Goal: Check status: Check status

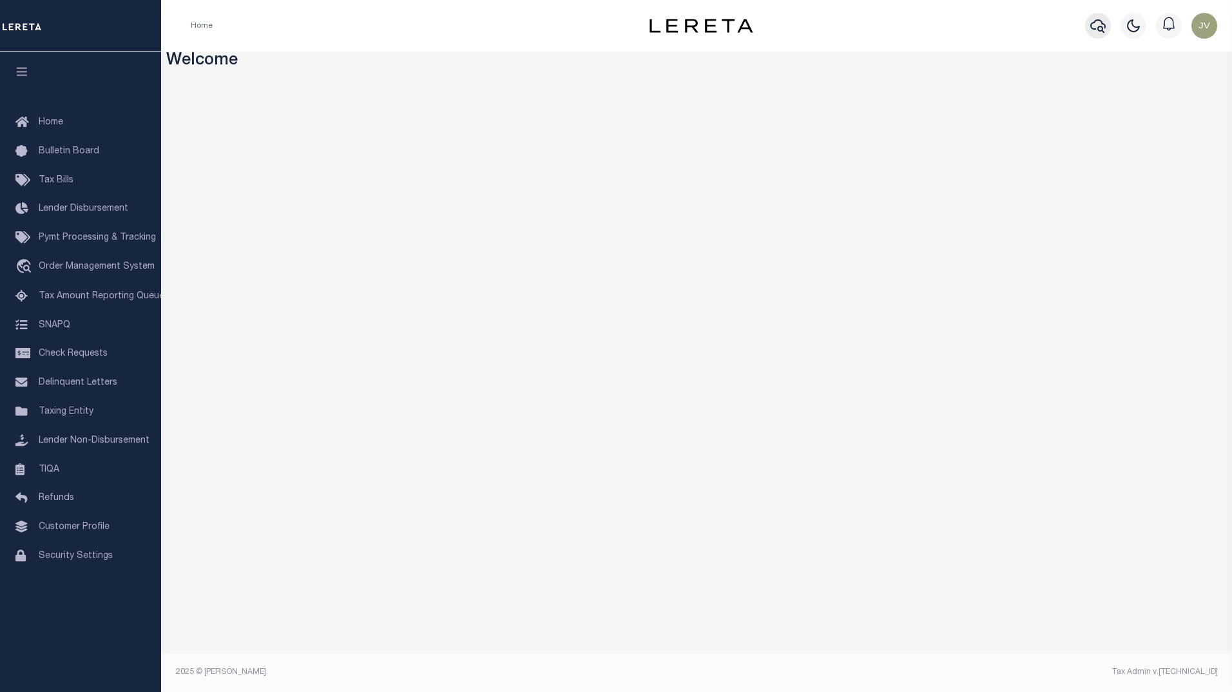
click at [1097, 22] on icon "button" at bounding box center [1097, 26] width 15 height 14
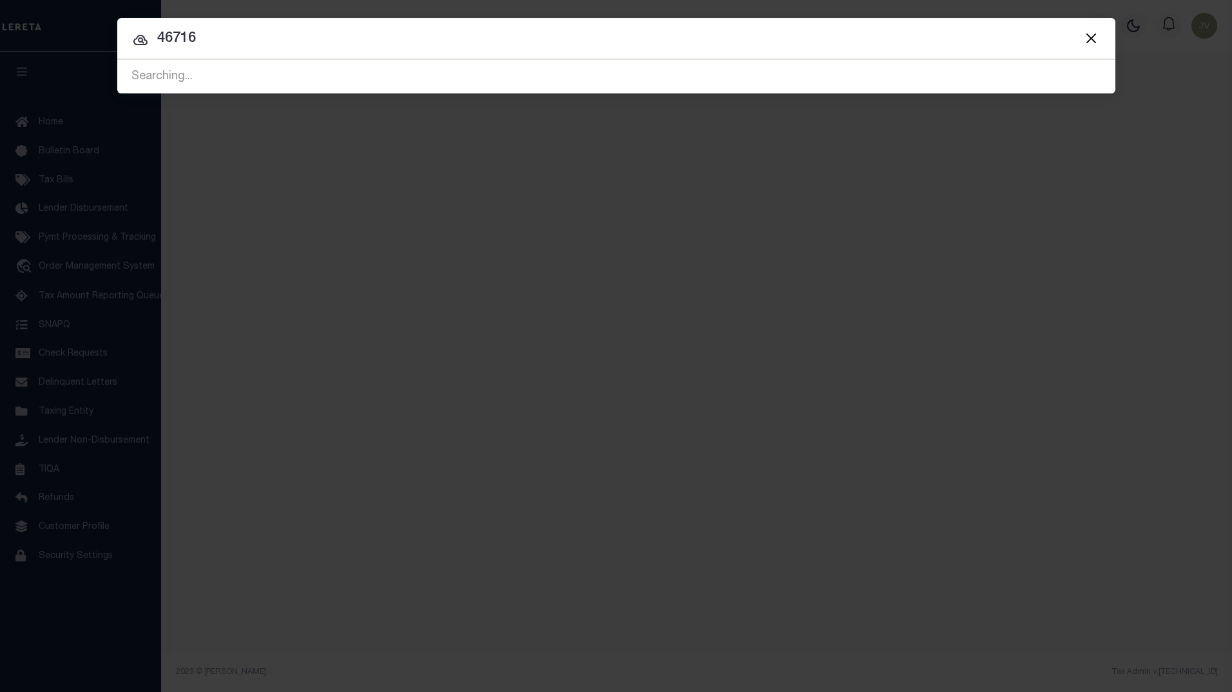
type input "46716"
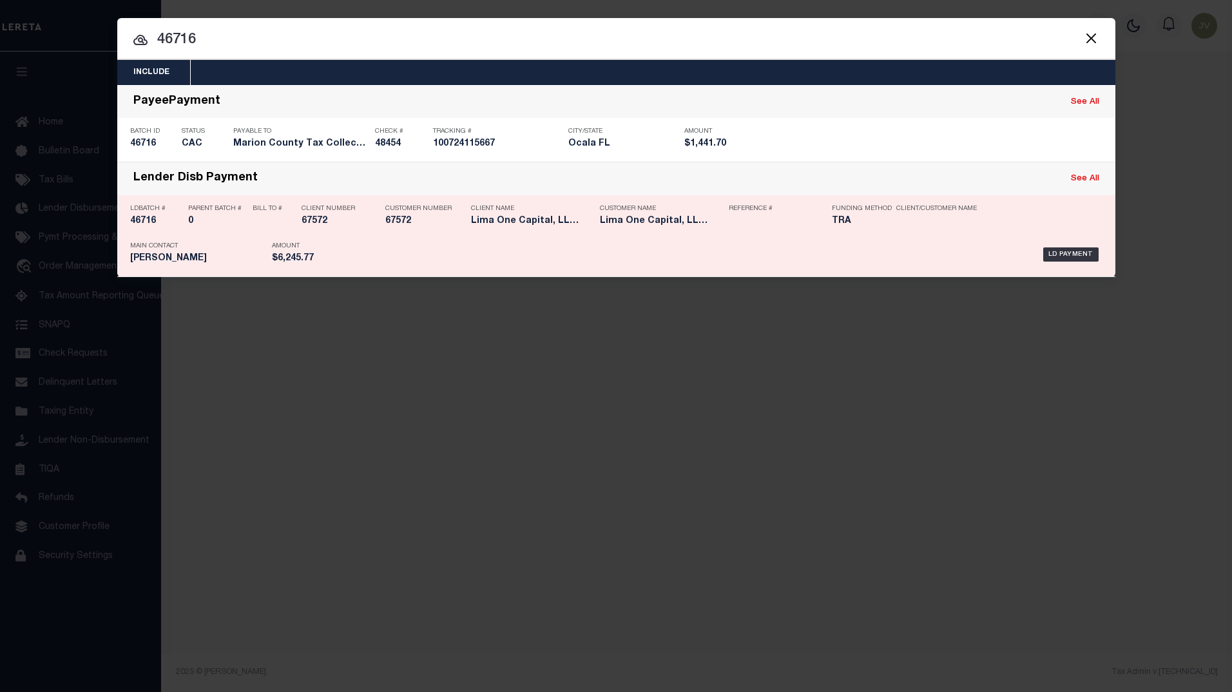
click at [146, 227] on h5 "46716" at bounding box center [156, 221] width 52 height 11
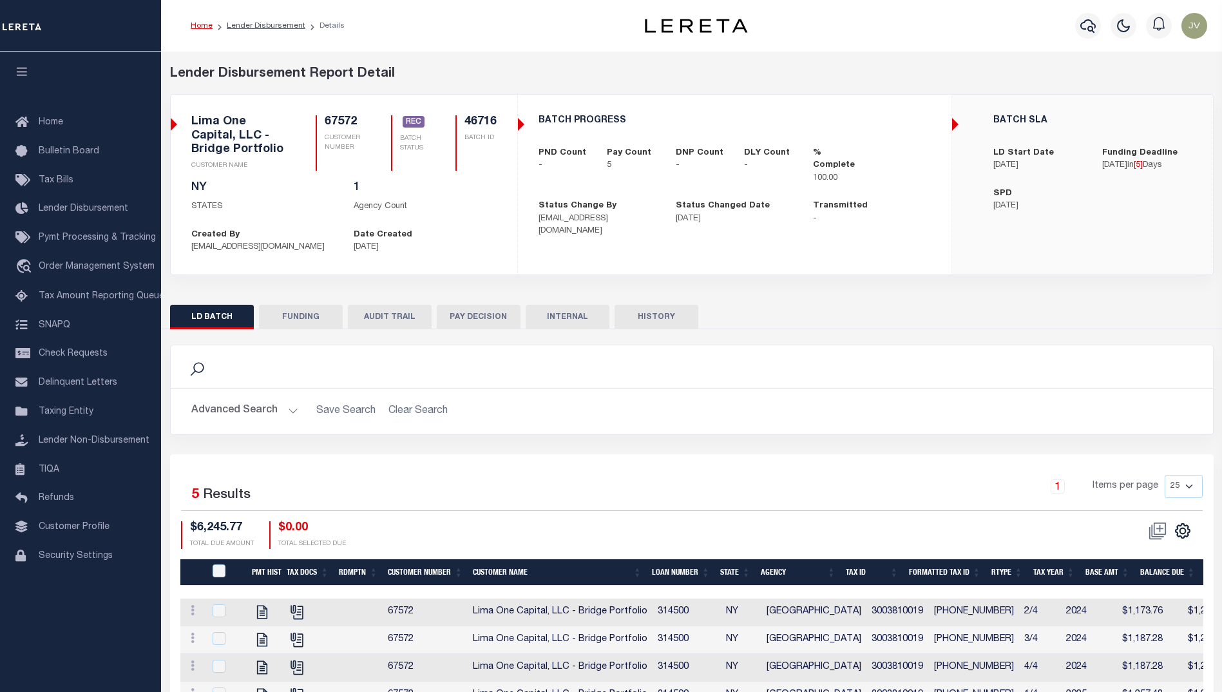
click at [670, 313] on button "HISTORY" at bounding box center [657, 317] width 84 height 24
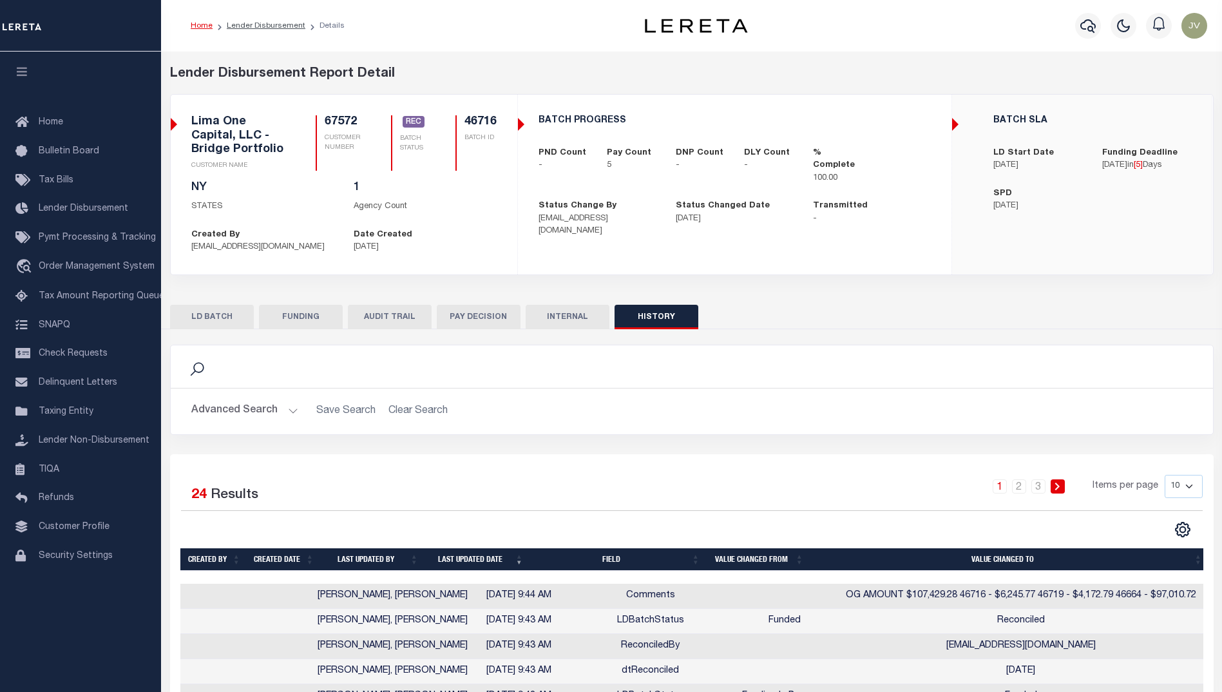
click at [229, 305] on button "LD BATCH" at bounding box center [212, 317] width 84 height 24
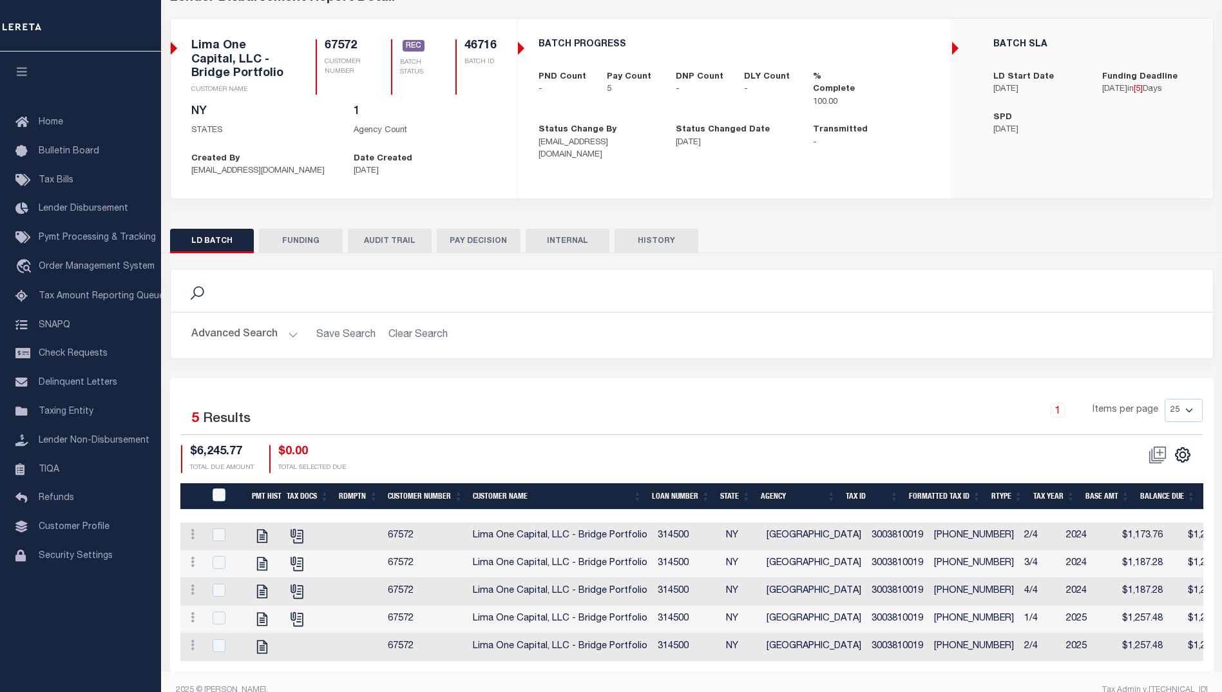
scroll to position [99, 0]
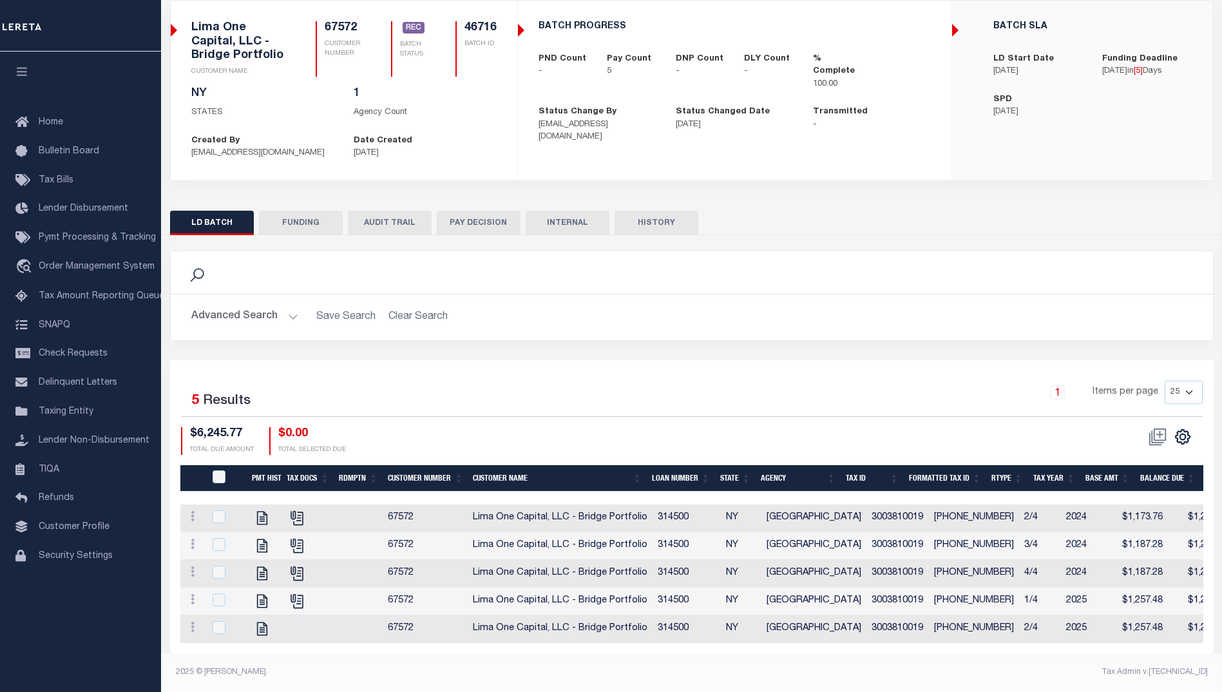
drag, startPoint x: 672, startPoint y: 643, endPoint x: 708, endPoint y: 635, distance: 37.5
click at [708, 635] on div "Selected 5 Results 1 Items per page 25 50 100 200 $6,245.77 $0.00" at bounding box center [692, 506] width 1044 height 293
drag, startPoint x: 638, startPoint y: 211, endPoint x: 653, endPoint y: 223, distance: 19.3
click at [638, 211] on button "HISTORY" at bounding box center [657, 223] width 84 height 24
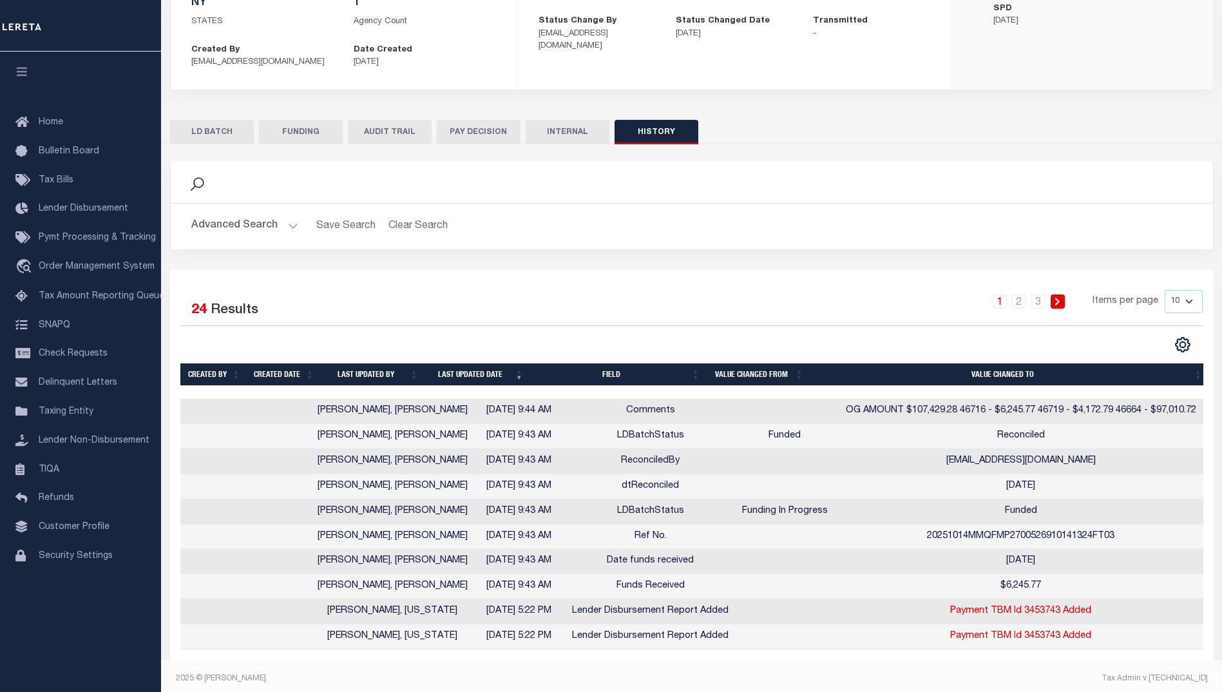
scroll to position [193, 0]
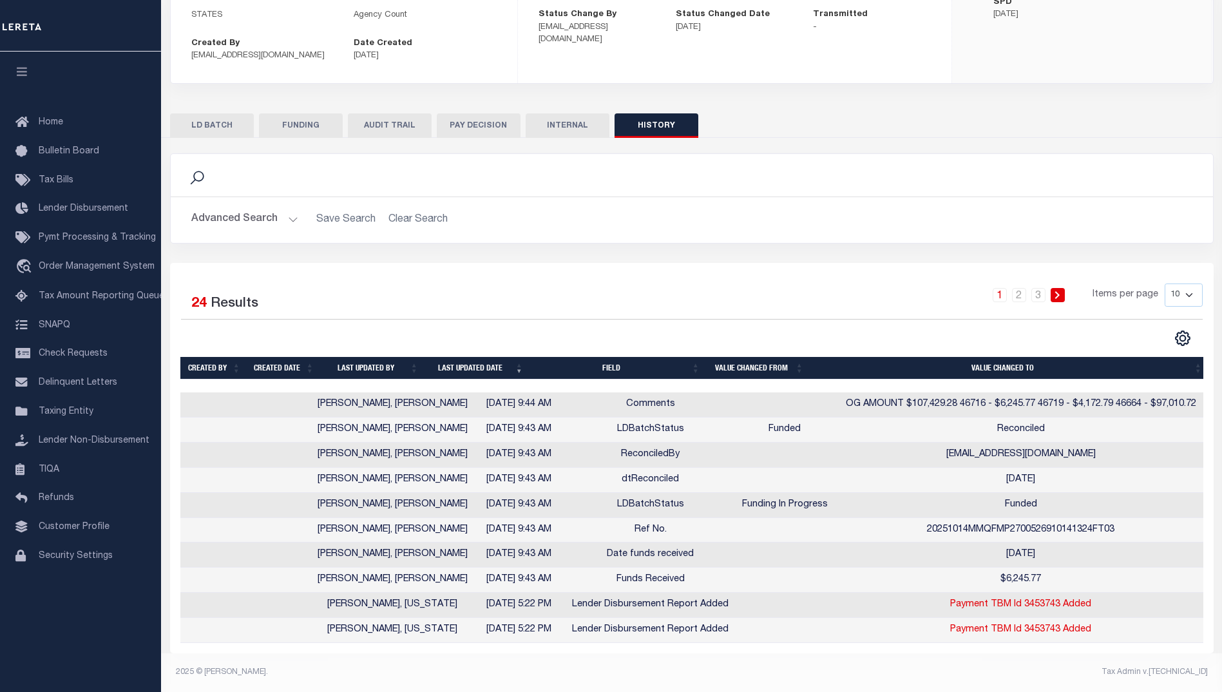
click at [365, 121] on button "AUDIT TRAIL" at bounding box center [390, 125] width 84 height 24
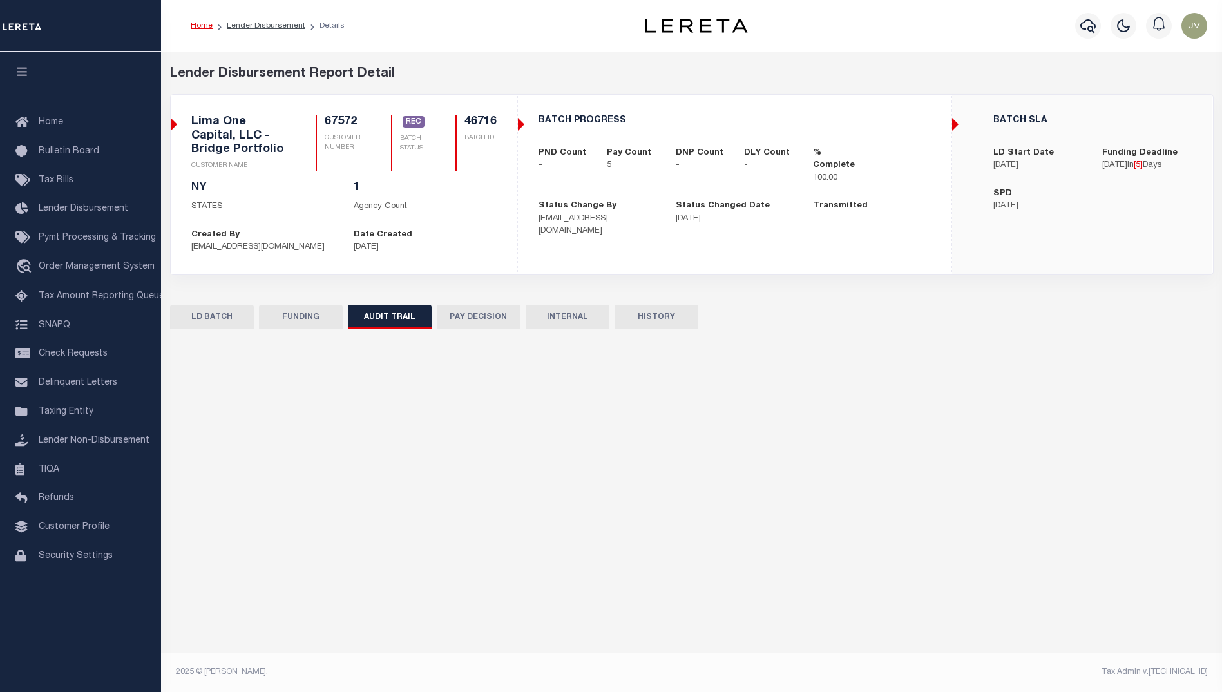
scroll to position [0, 0]
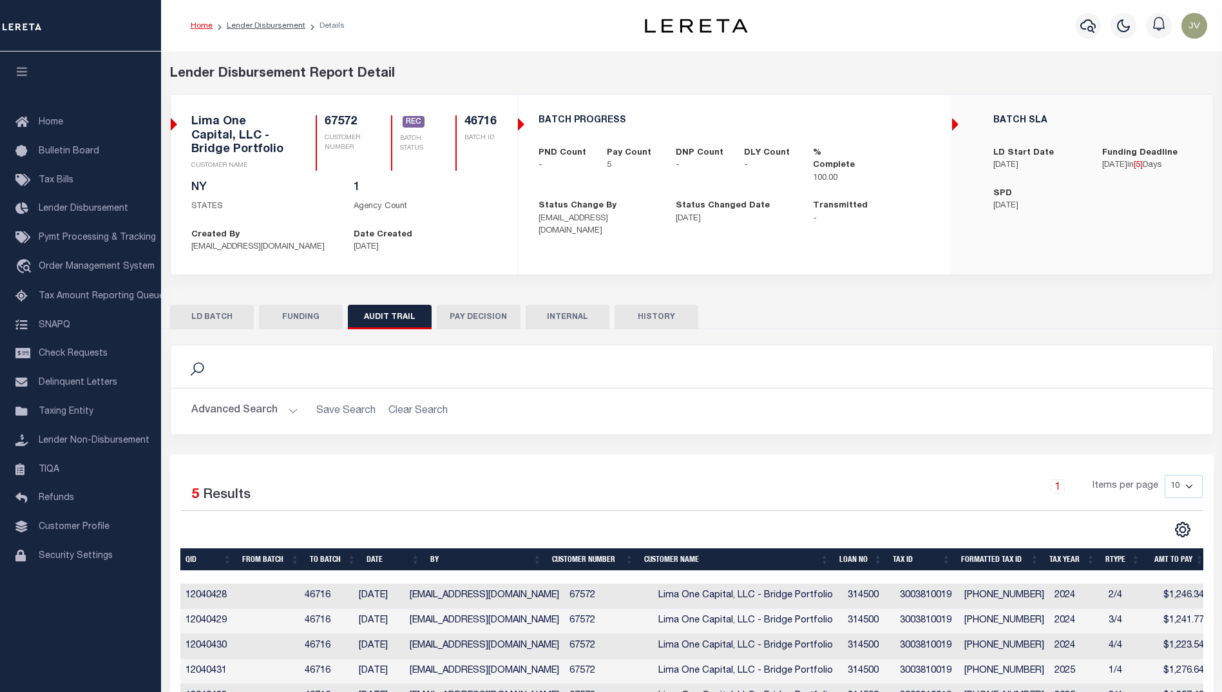
click at [319, 311] on button "FUNDING" at bounding box center [301, 317] width 84 height 24
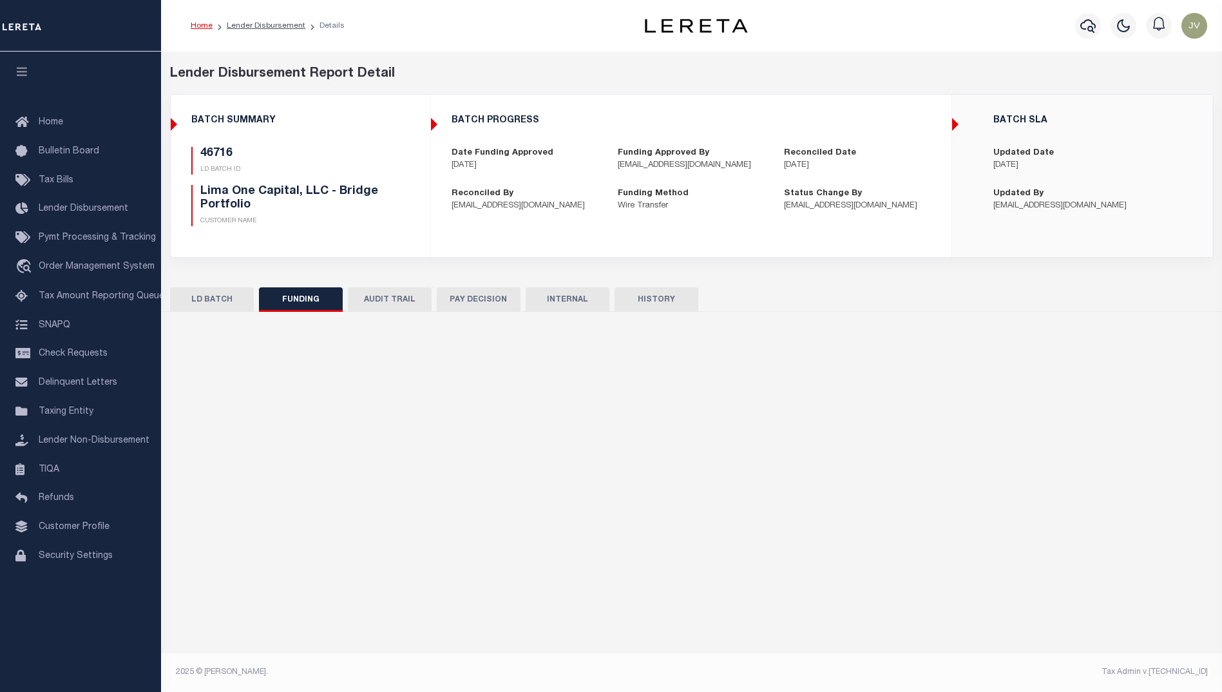
type input "$6,245.77"
type input "$0"
type input "10/14/2025"
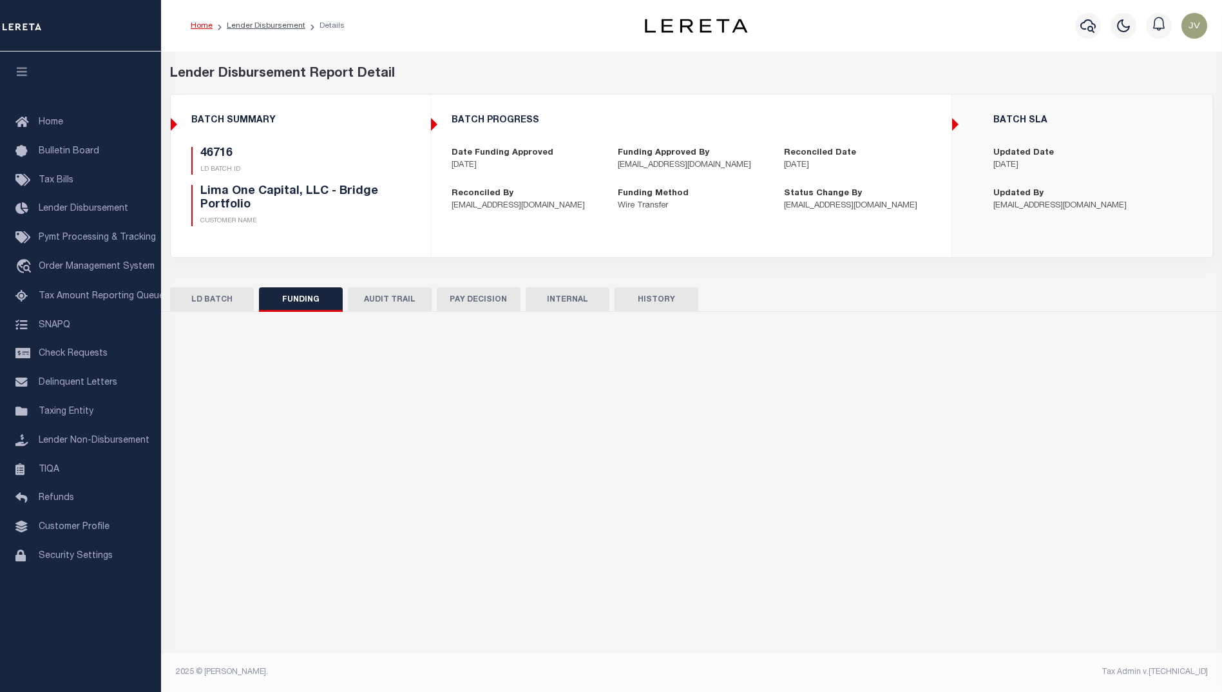
type input "20251014MMQFMP2700526910141324FT03"
type input "10/21/2025"
select select "100"
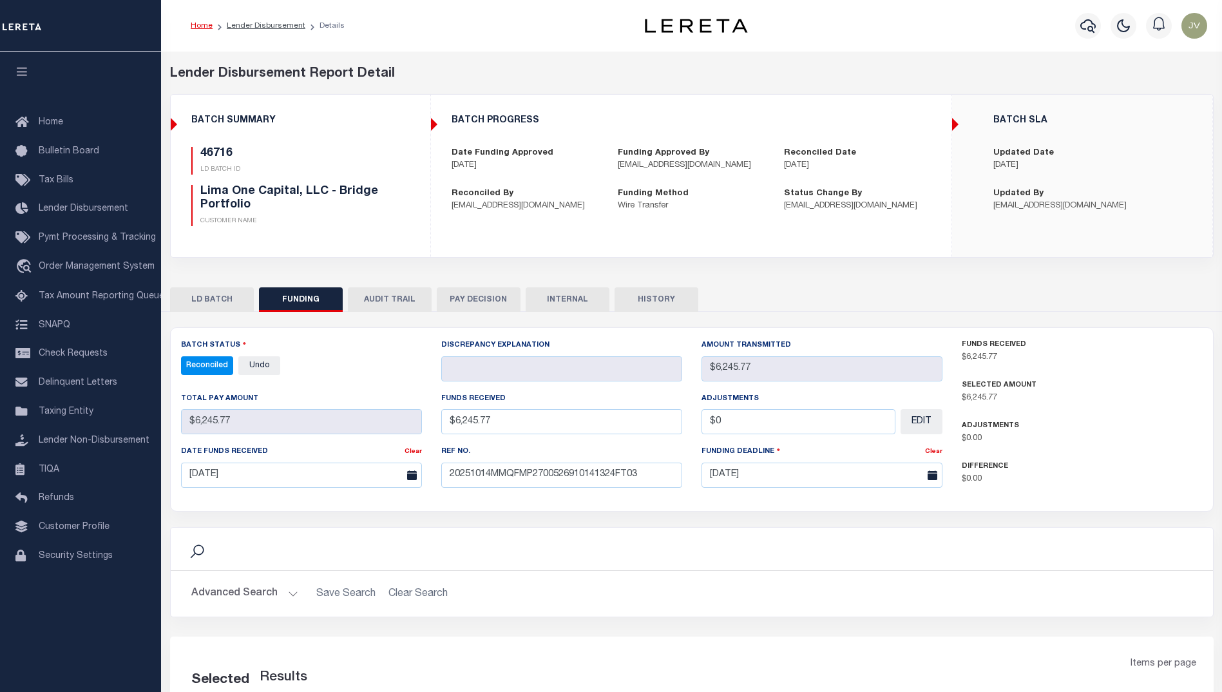
select select "100"
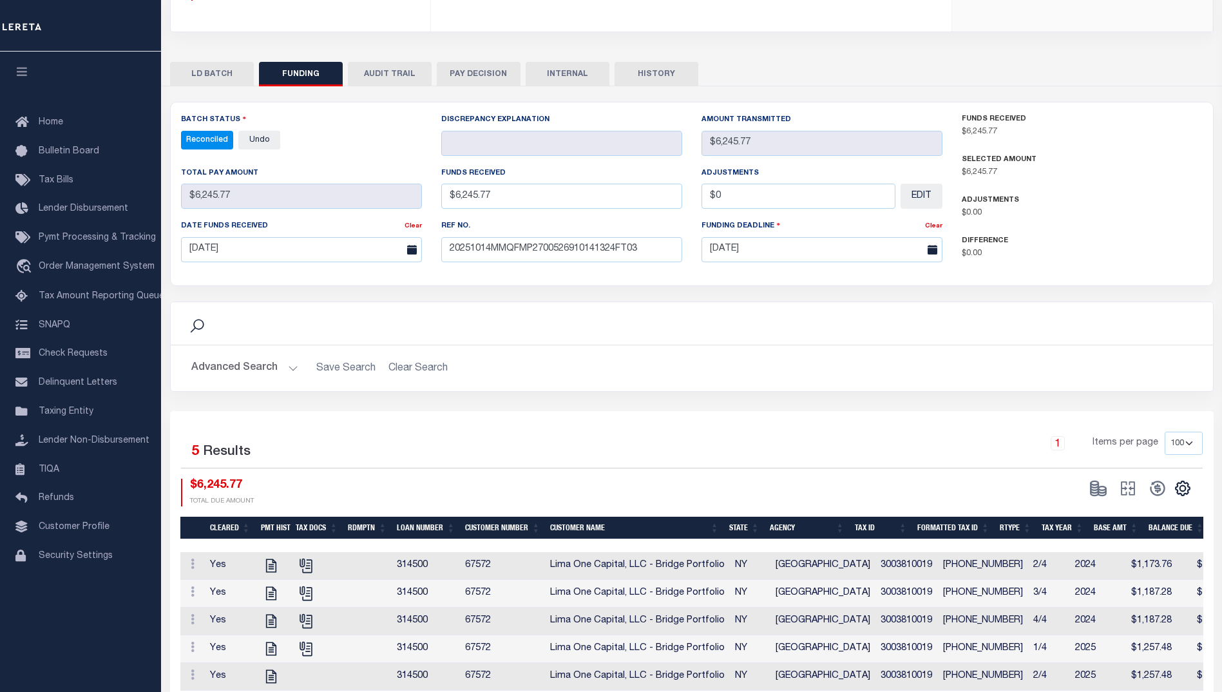
scroll to position [258, 0]
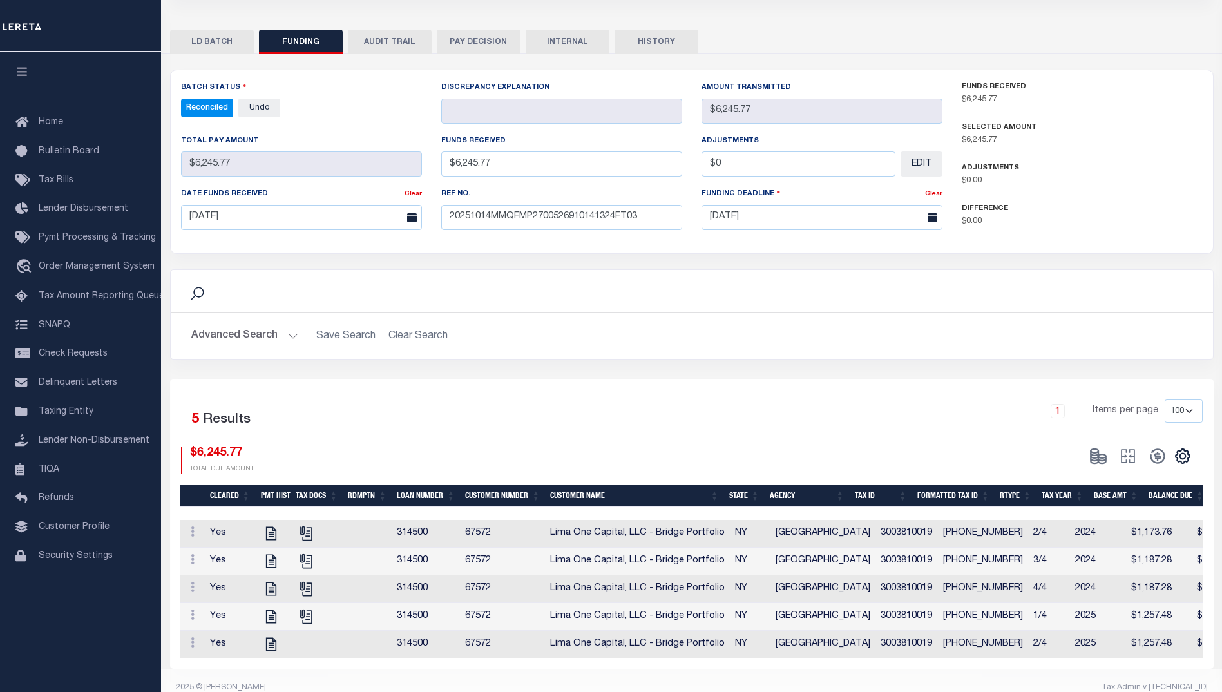
click at [1183, 458] on div "CSV Export Selected Print Show Filter Show Search Columns 0: 1: Cleared 2: PMT …" at bounding box center [1139, 456] width 110 height 19
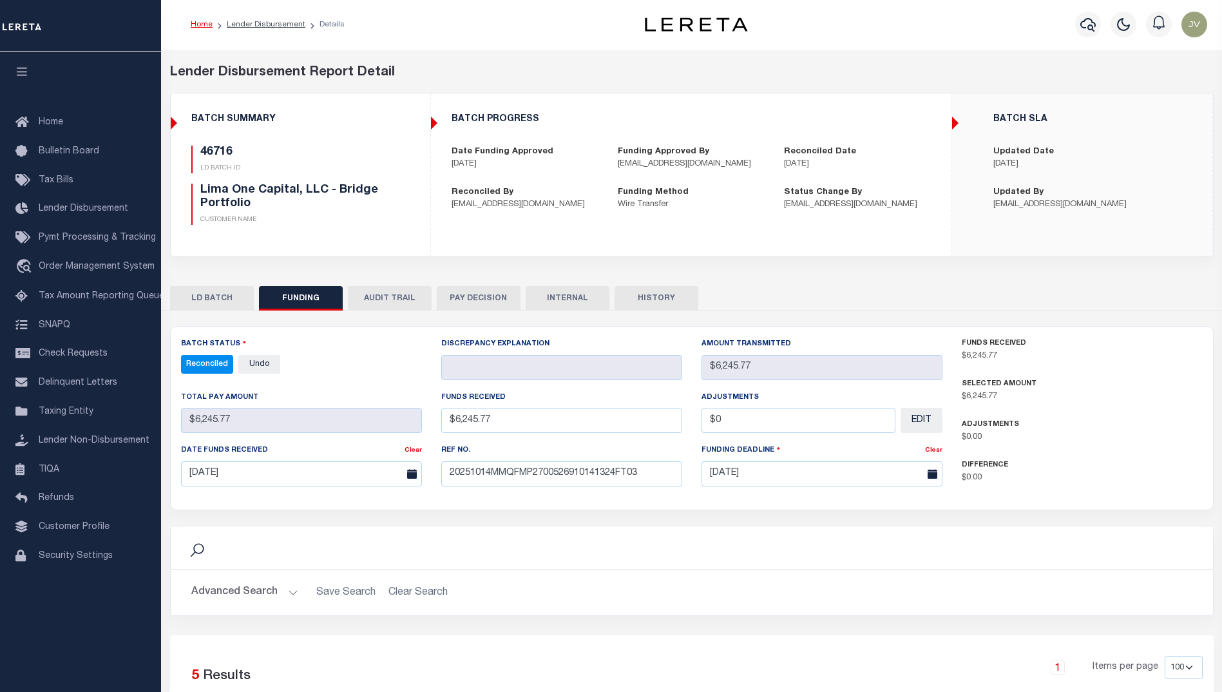
scroll to position [0, 0]
